Goal: Task Accomplishment & Management: Manage account settings

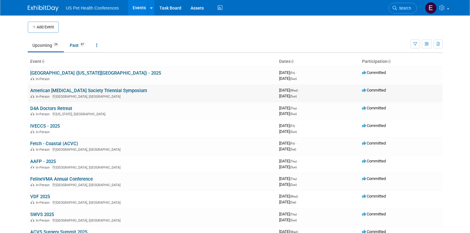
click at [52, 90] on link "American [MEDICAL_DATA] Society Triennial Symposium" at bounding box center [88, 91] width 117 height 6
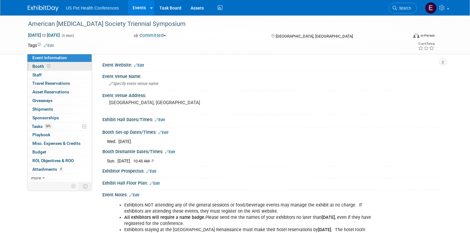
click at [32, 67] on span "Booth" at bounding box center [41, 66] width 19 height 5
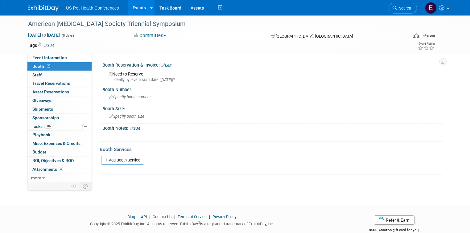
drag, startPoint x: 245, startPoint y: 123, endPoint x: 237, endPoint y: 126, distance: 7.8
click at [245, 124] on div "Booth Notes: Edit" at bounding box center [272, 128] width 341 height 8
click at [37, 170] on span "Attachments 4" at bounding box center [47, 169] width 31 height 5
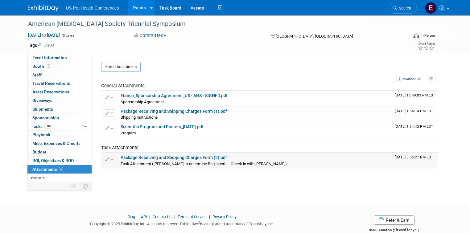
click at [137, 157] on link "Package Receiving and Shipping Charges Form (2).pdf" at bounding box center [174, 157] width 107 height 5
click at [40, 6] on img at bounding box center [43, 8] width 31 height 6
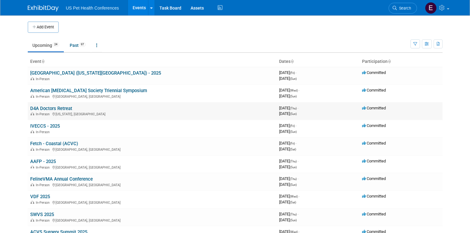
click at [50, 107] on link "D4A Doctors Retreat" at bounding box center [51, 109] width 42 height 6
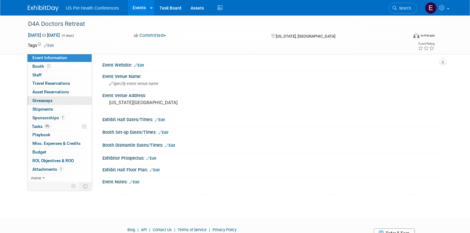
click at [36, 98] on link "0 Giveaways 0" at bounding box center [59, 101] width 64 height 8
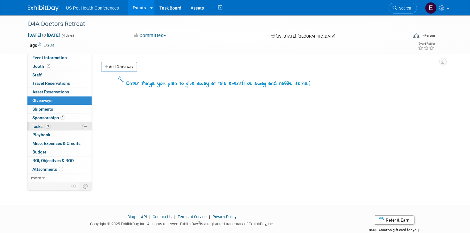
click at [45, 127] on span "0%" at bounding box center [47, 126] width 7 height 5
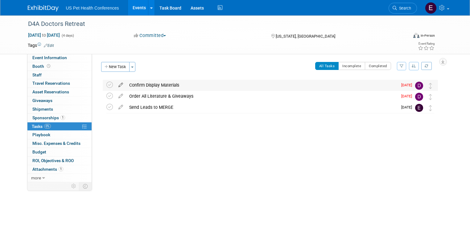
click at [115, 86] on icon at bounding box center [120, 84] width 11 height 8
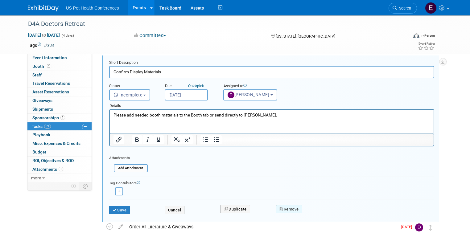
scroll to position [25, 0]
click at [283, 207] on icon "button" at bounding box center [282, 209] width 4 height 4
click at [342, 214] on link "No" at bounding box center [344, 214] width 16 height 10
click at [252, 116] on p "Please add needed booth materials to the Booth tab or send directly to Erika." at bounding box center [271, 115] width 317 height 6
click at [266, 115] on p "Please add needed booth materials to the Booth tab or send directly to Erika." at bounding box center [271, 115] width 317 height 6
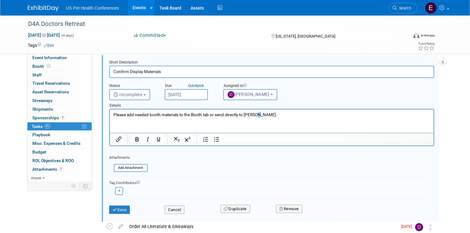
click at [266, 115] on p "Please add needed booth materials to the Booth tab or send directly to Erika." at bounding box center [271, 115] width 317 height 6
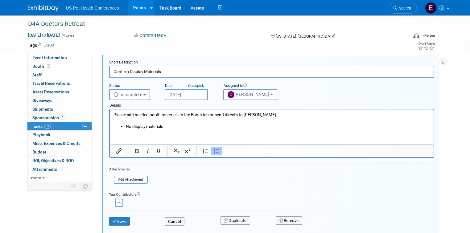
click at [126, 126] on li "No display materials" at bounding box center [278, 127] width 305 height 6
click at [115, 219] on button "Save" at bounding box center [119, 222] width 21 height 9
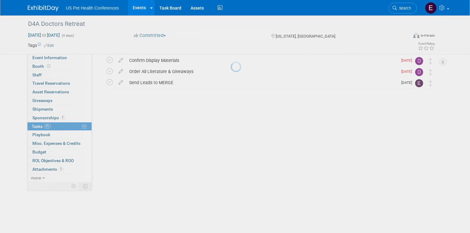
scroll to position [0, 0]
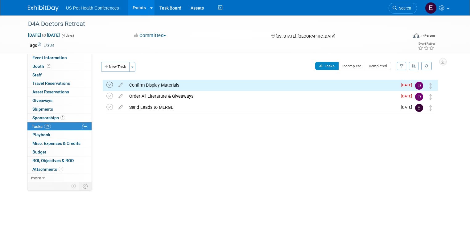
click at [107, 84] on icon at bounding box center [110, 85] width 6 height 6
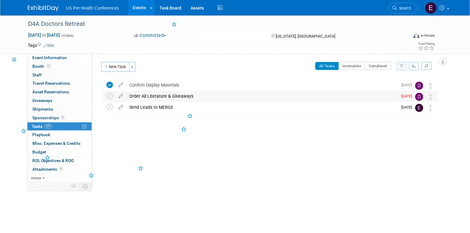
click at [145, 101] on div "Order All Literature & Giveaways" at bounding box center [262, 96] width 272 height 10
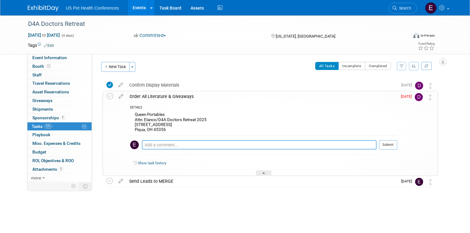
click at [154, 144] on textarea at bounding box center [259, 144] width 235 height 9
type textarea "No materials needed"
click at [107, 96] on icon at bounding box center [110, 96] width 6 height 6
click at [28, 5] on img at bounding box center [43, 8] width 31 height 6
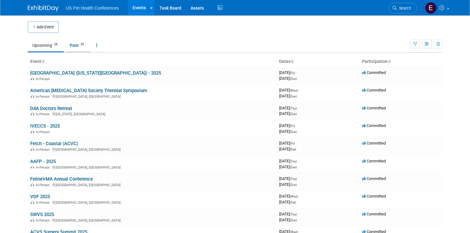
click at [69, 48] on link "Past 97" at bounding box center [77, 46] width 25 height 12
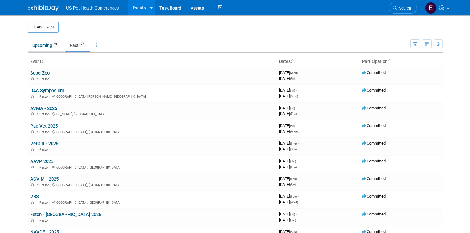
click at [39, 47] on link "Upcoming 24" at bounding box center [46, 46] width 36 height 12
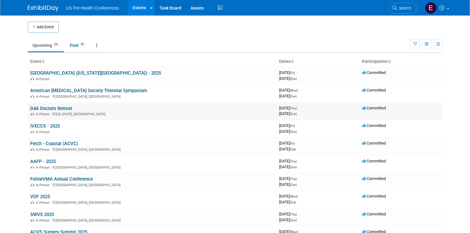
click at [46, 106] on link "D4A Doctors Retreat" at bounding box center [51, 109] width 42 height 6
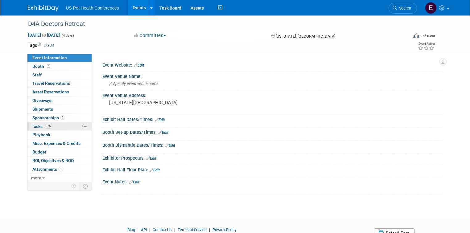
click at [44, 124] on span "67%" at bounding box center [48, 126] width 8 height 5
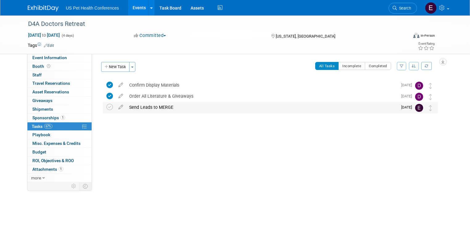
click at [165, 107] on div "Send Leads to MERGE" at bounding box center [262, 107] width 272 height 10
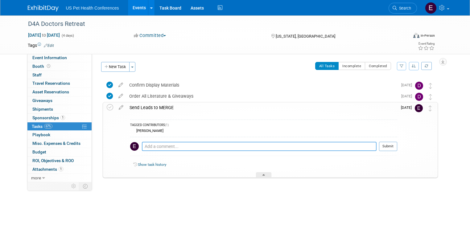
click at [156, 145] on textarea at bounding box center [259, 146] width 235 height 9
type textarea "No scanner available"
click at [393, 147] on button "Submit" at bounding box center [388, 146] width 18 height 9
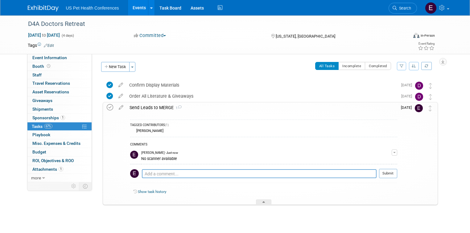
click at [107, 108] on icon at bounding box center [110, 107] width 6 height 6
click at [33, 8] on img at bounding box center [43, 8] width 31 height 6
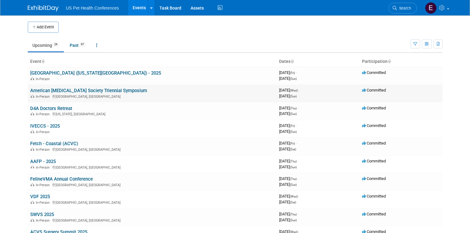
click at [35, 90] on link "American [MEDICAL_DATA] Society Triennial Symposium" at bounding box center [88, 91] width 117 height 6
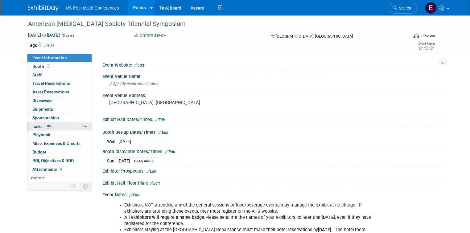
click at [34, 124] on span "Tasks 50%" at bounding box center [42, 126] width 21 height 5
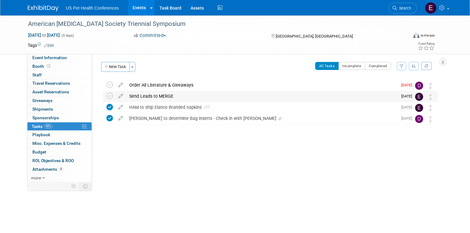
click at [148, 96] on div "Send Leads to MERGE" at bounding box center [262, 96] width 272 height 10
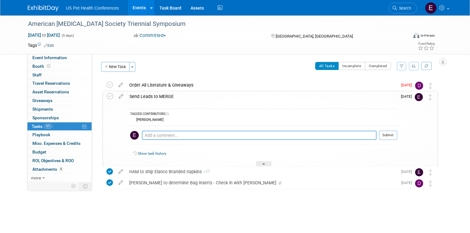
click at [149, 136] on textarea at bounding box center [259, 135] width 235 height 9
type textarea "No scanner available"
click at [392, 135] on button "Submit" at bounding box center [388, 135] width 18 height 9
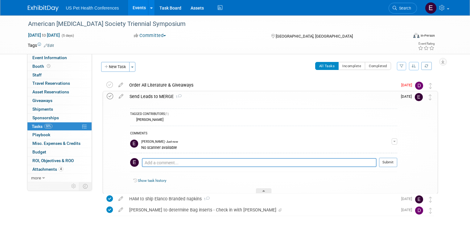
click at [107, 96] on icon at bounding box center [110, 96] width 6 height 6
click at [35, 10] on img at bounding box center [43, 8] width 31 height 6
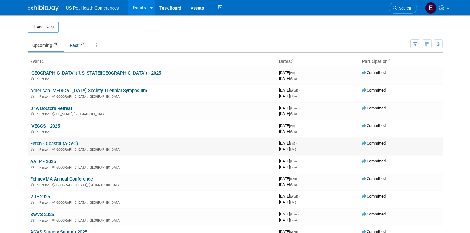
click at [51, 144] on link "Fetch - Coastal (ACVC)" at bounding box center [54, 144] width 48 height 6
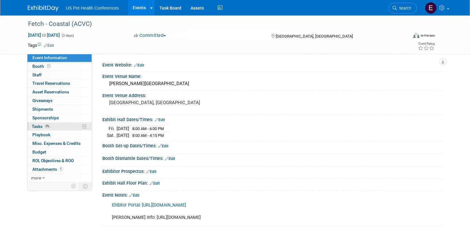
click at [44, 127] on span "0%" at bounding box center [47, 126] width 7 height 5
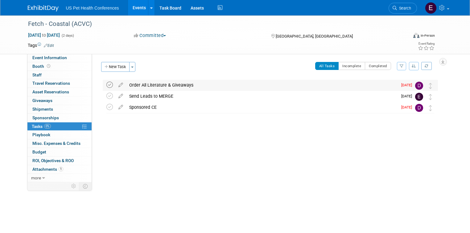
click at [107, 85] on icon at bounding box center [110, 85] width 6 height 6
click at [152, 108] on div "Sponsored CE" at bounding box center [262, 107] width 272 height 10
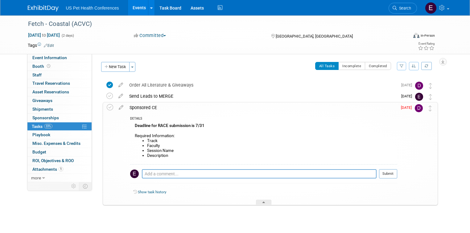
click at [152, 108] on div "Sponsored CE" at bounding box center [262, 107] width 271 height 10
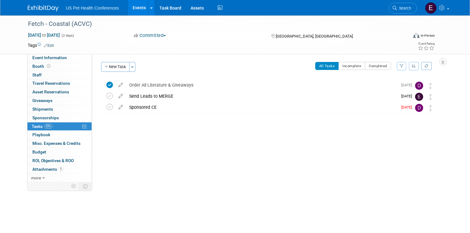
click at [37, 7] on img at bounding box center [43, 8] width 31 height 6
